Goal: Information Seeking & Learning: Learn about a topic

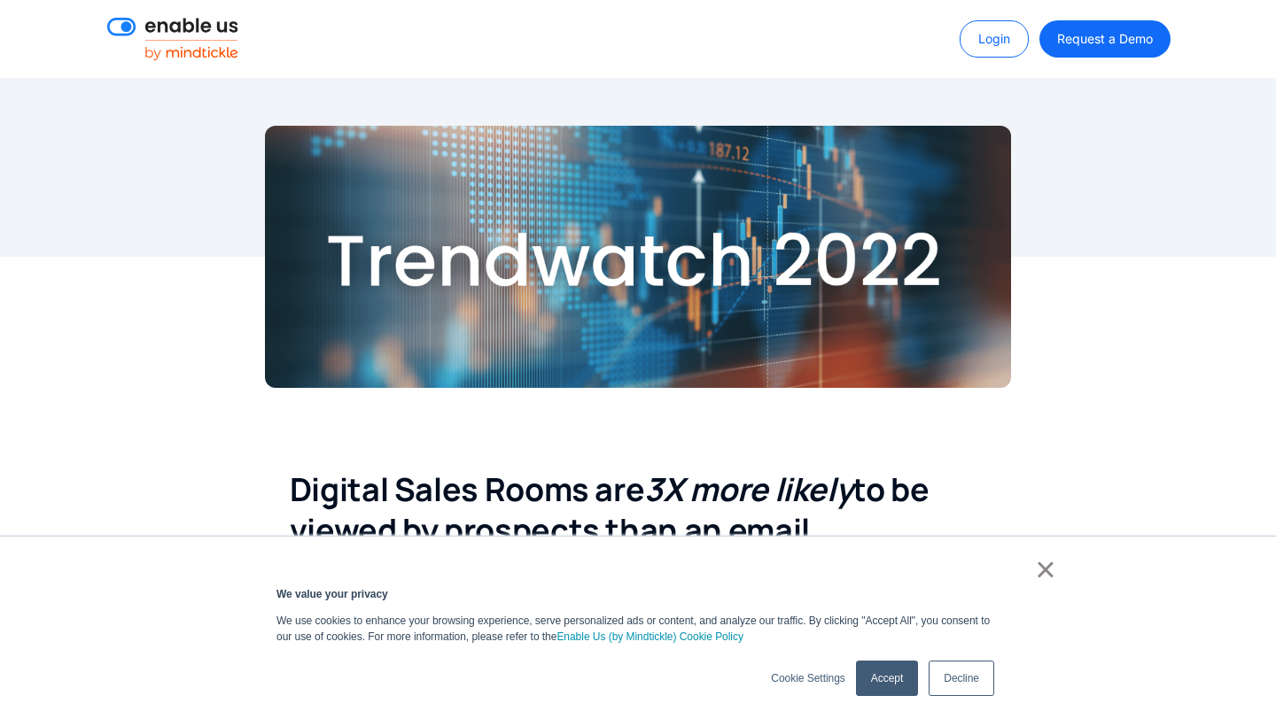
scroll to position [408, 0]
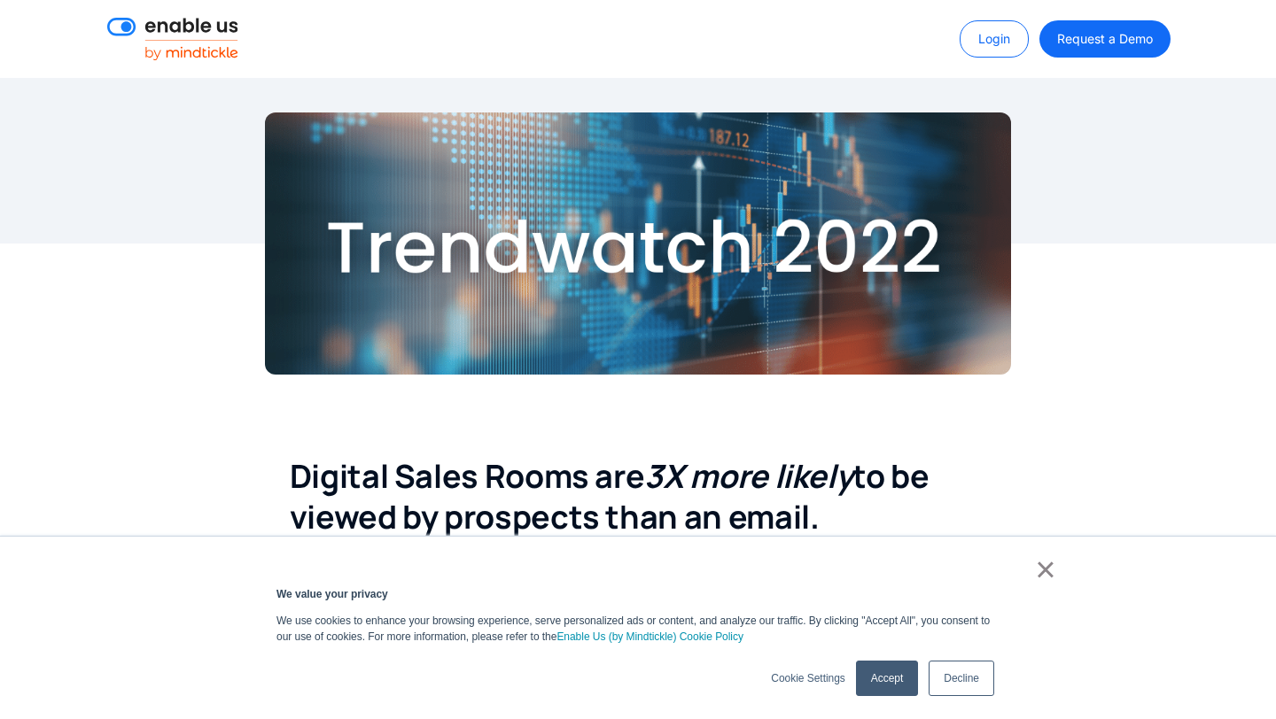
click at [1039, 574] on link "×" at bounding box center [1045, 570] width 21 height 16
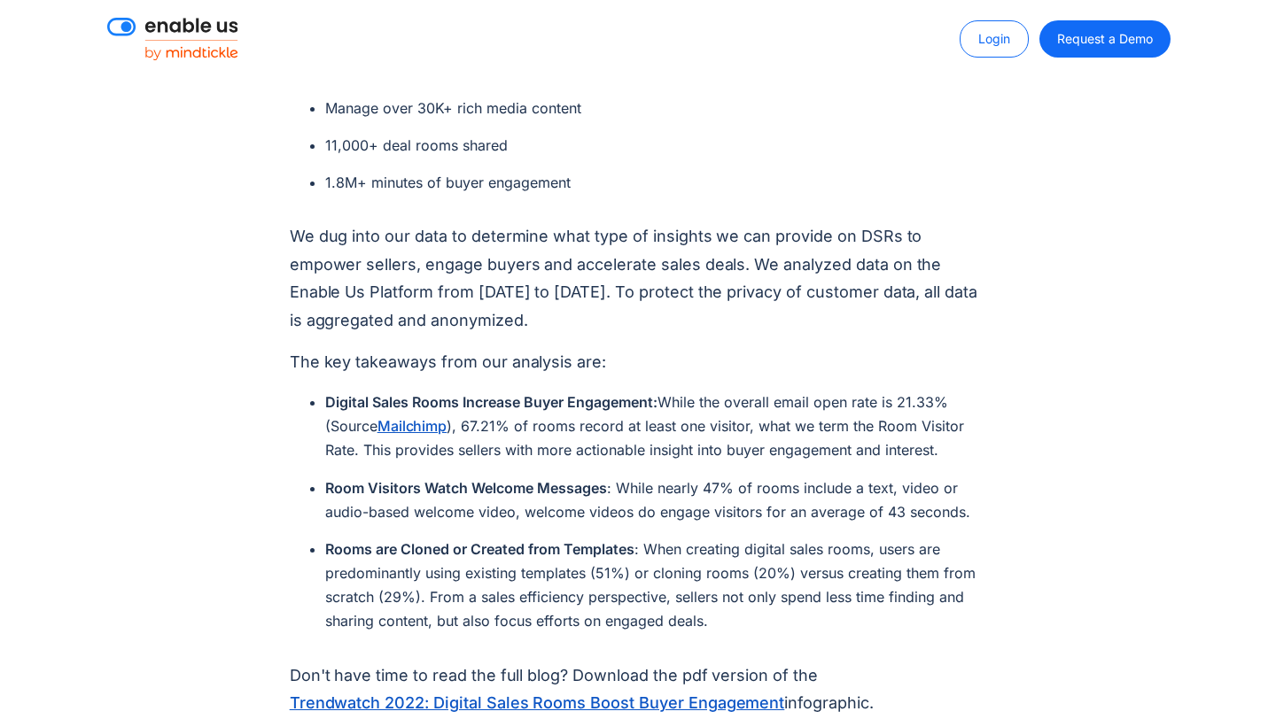
scroll to position [1300, 0]
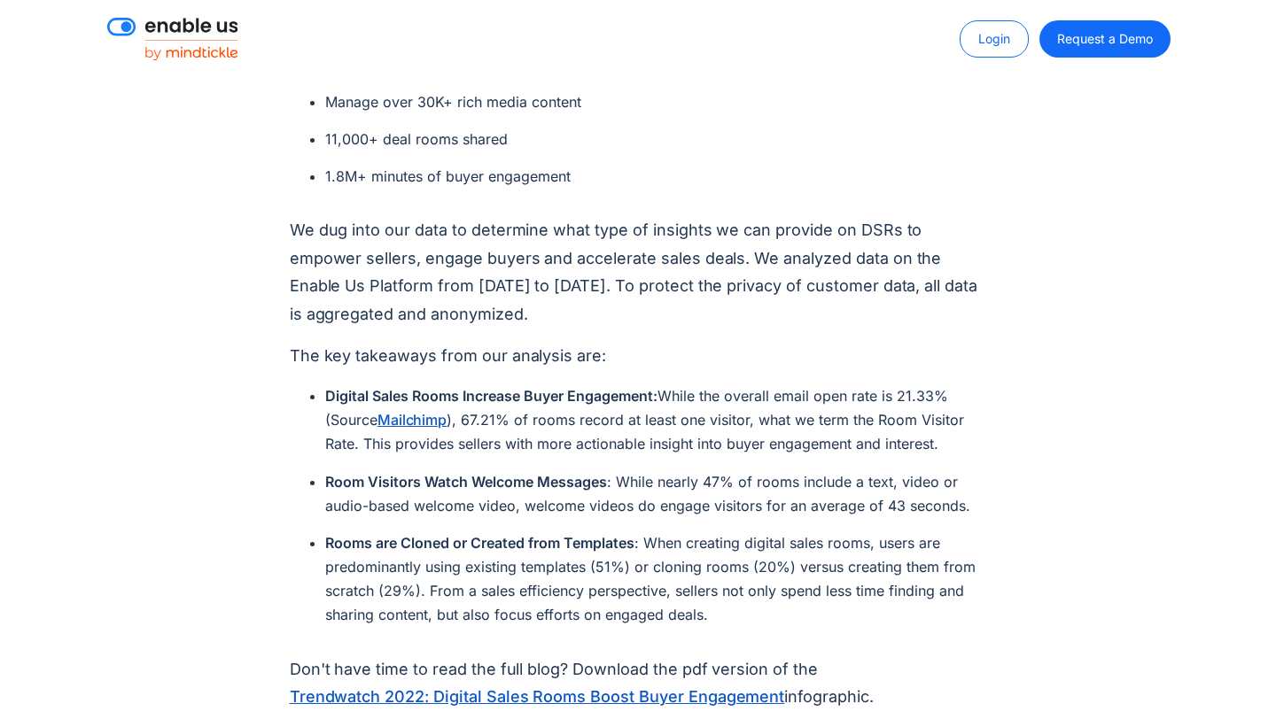
click at [761, 291] on p "We dug into our data to determine what type of insights we can provide on DSRs …" at bounding box center [638, 272] width 697 height 112
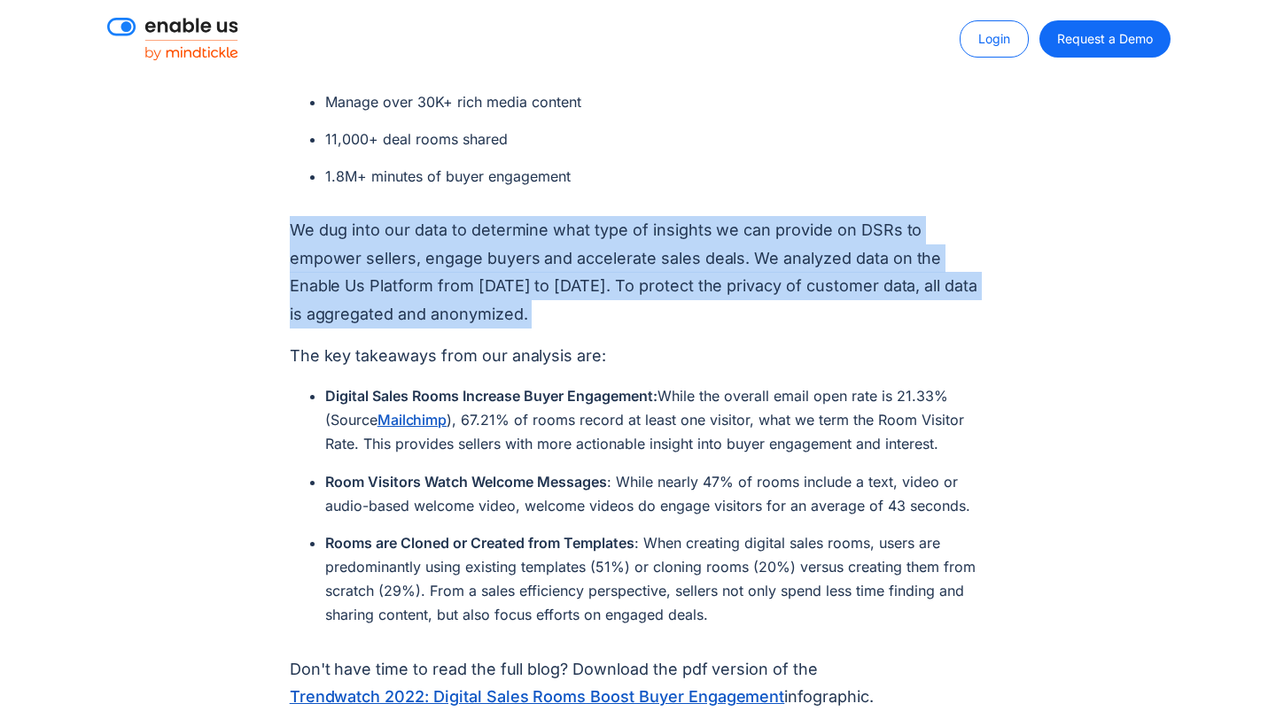
click at [761, 291] on p "We dug into our data to determine what type of insights we can provide on DSRs …" at bounding box center [638, 272] width 697 height 112
click at [775, 311] on p "We dug into our data to determine what type of insights we can provide on DSRs …" at bounding box center [638, 272] width 697 height 112
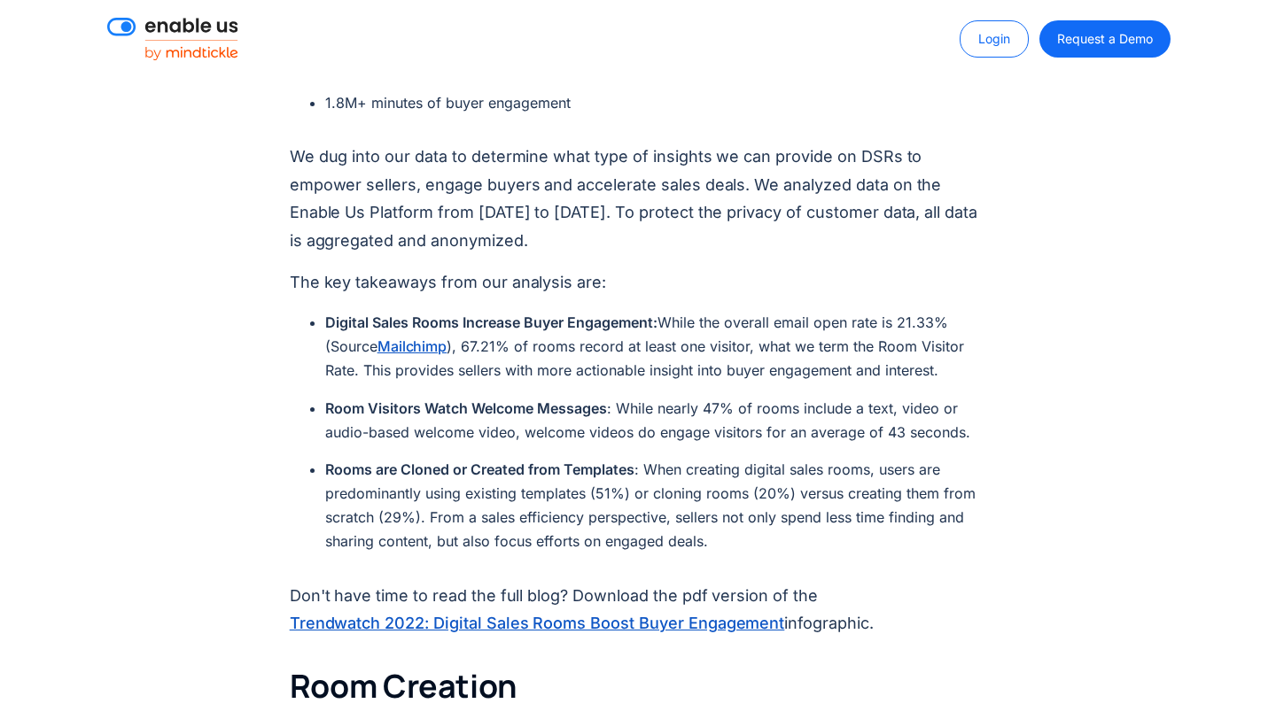
scroll to position [1379, 0]
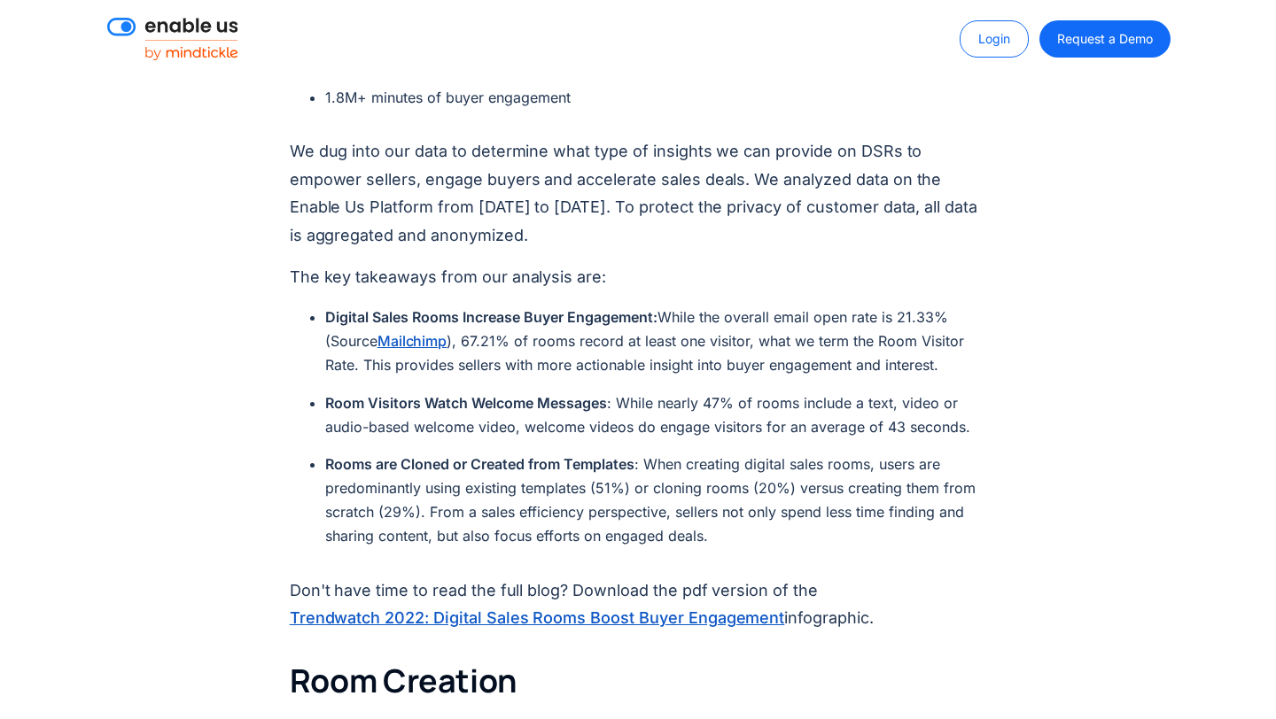
drag, startPoint x: 664, startPoint y: 319, endPoint x: 958, endPoint y: 547, distance: 371.7
click at [958, 547] on ul "Digital Sales Rooms Increase Buyer Engagement: While the overall email open rat…" at bounding box center [646, 434] width 679 height 257
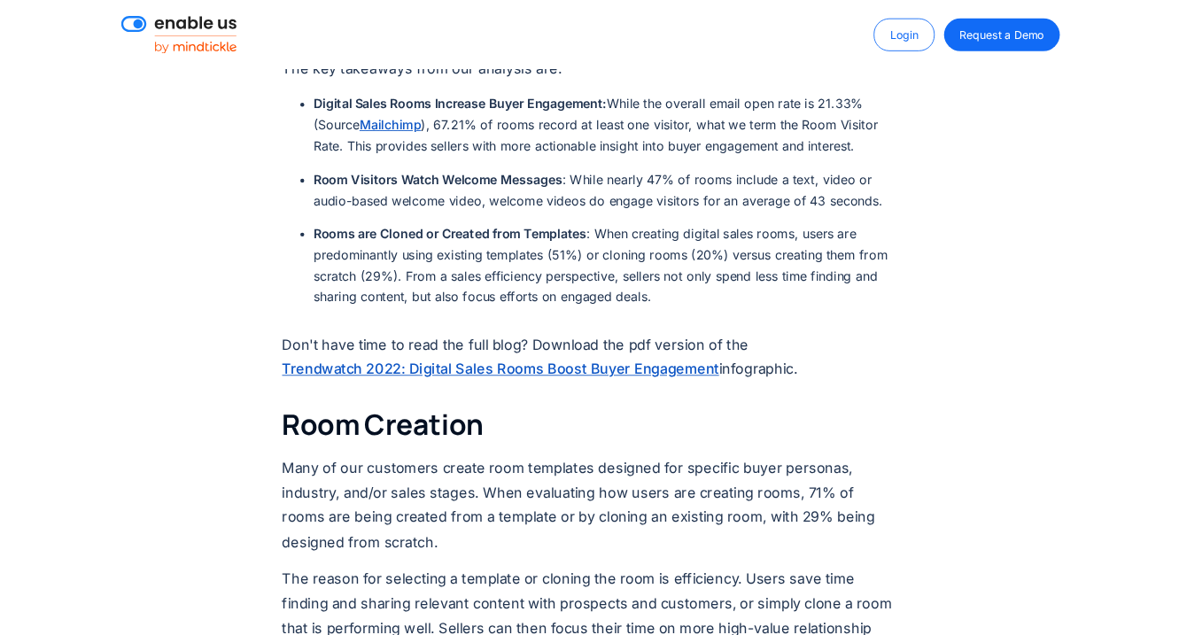
scroll to position [1578, 0]
